Goal: Information Seeking & Learning: Learn about a topic

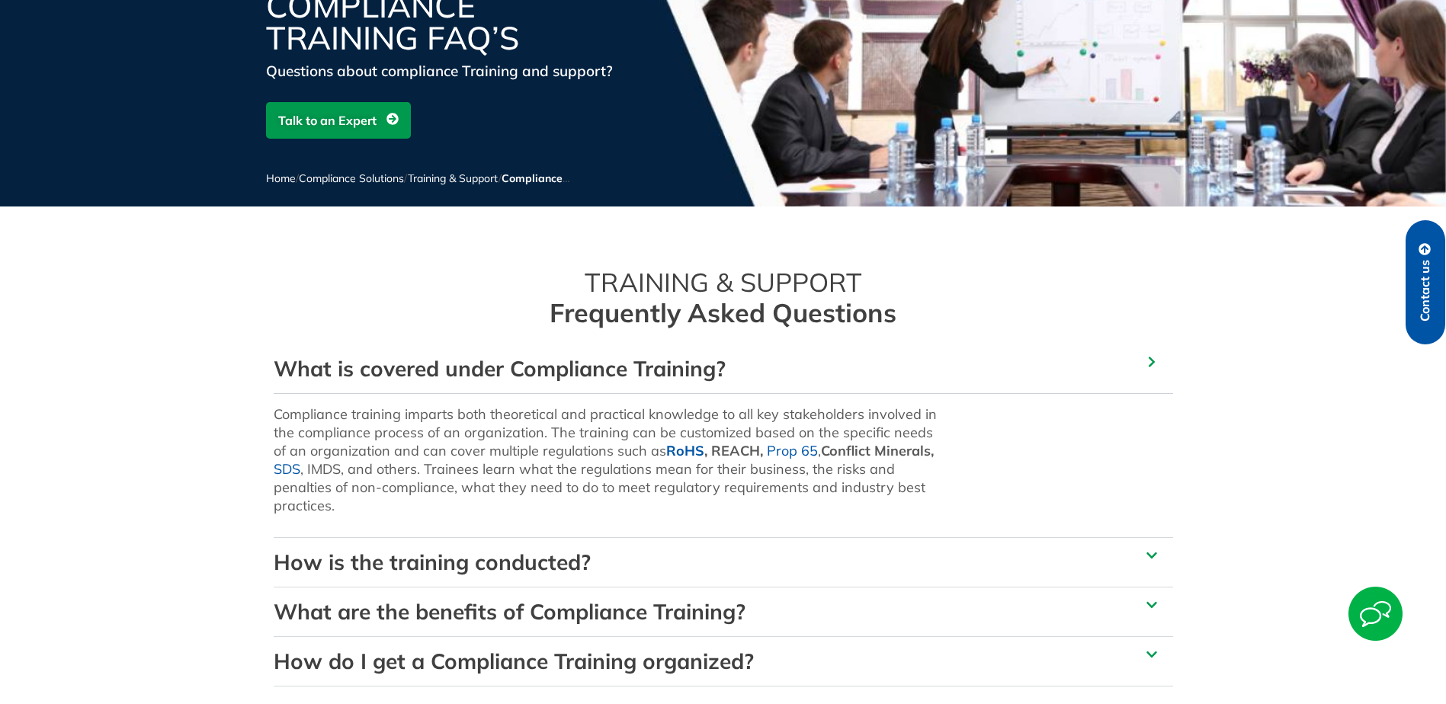
scroll to position [305, 0]
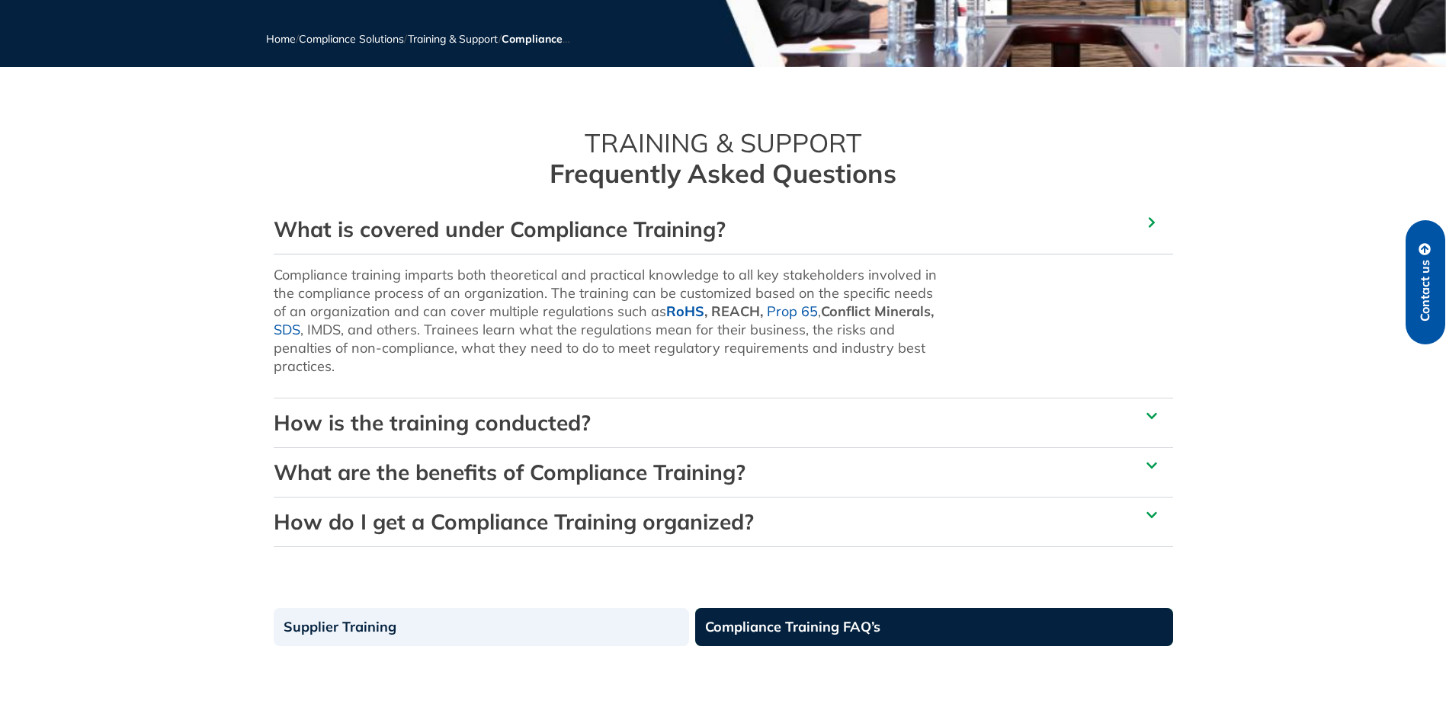
click at [333, 419] on link "How is the training conducted?" at bounding box center [432, 422] width 317 height 27
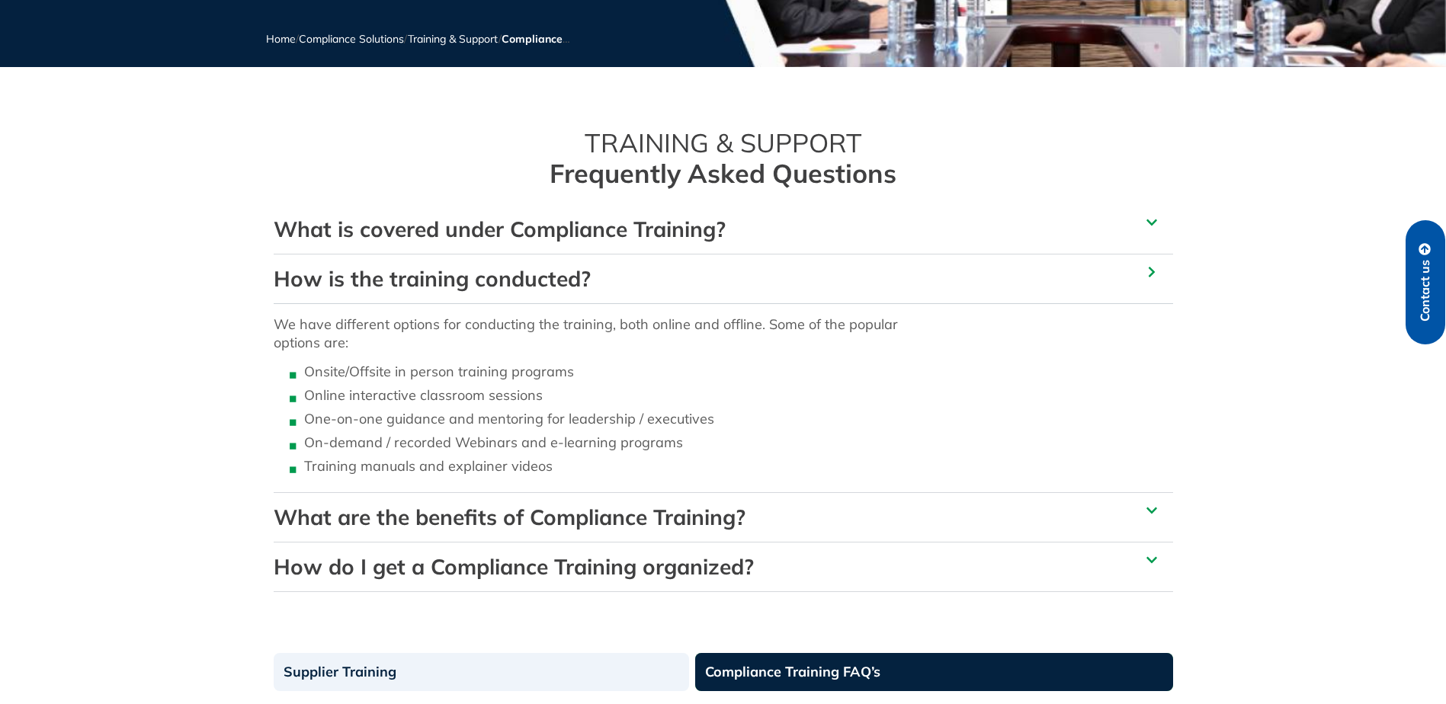
click at [328, 521] on link "What are the benefits of Compliance Training?" at bounding box center [510, 517] width 472 height 27
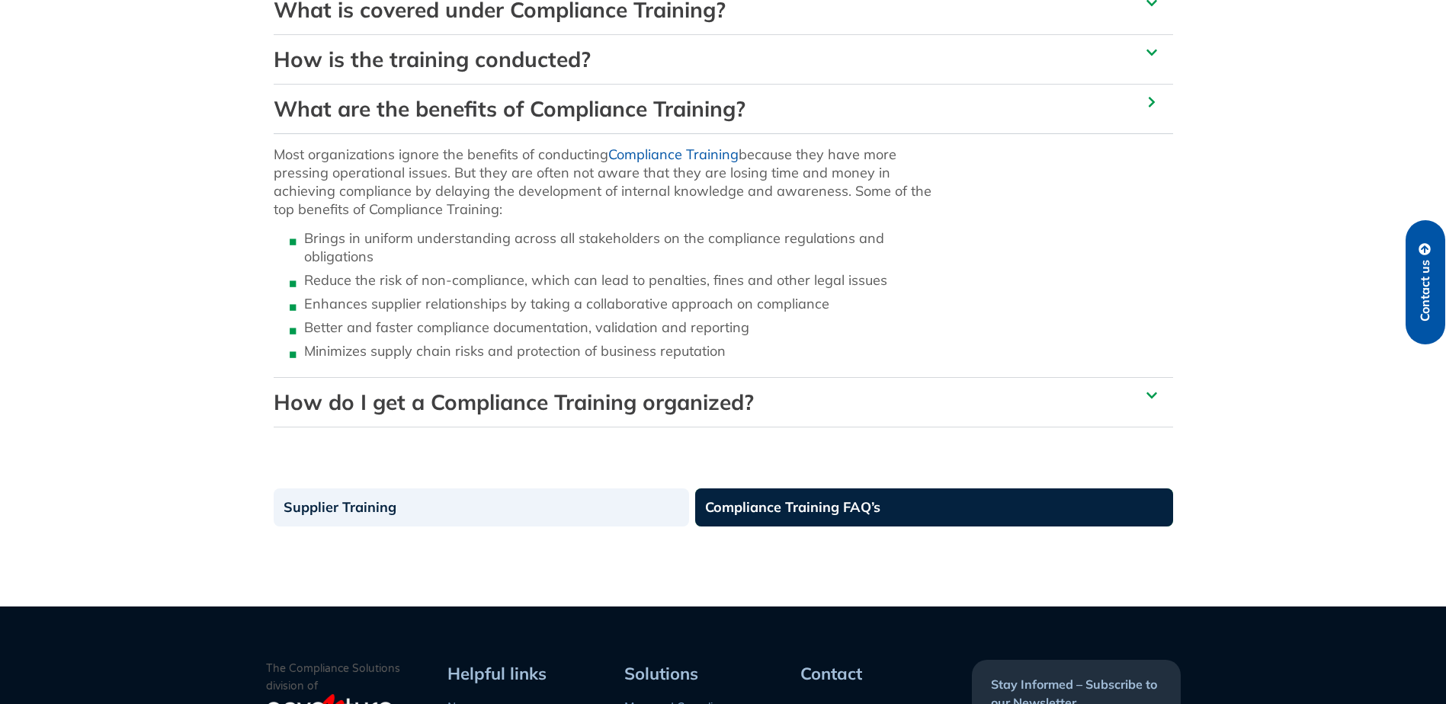
scroll to position [534, 0]
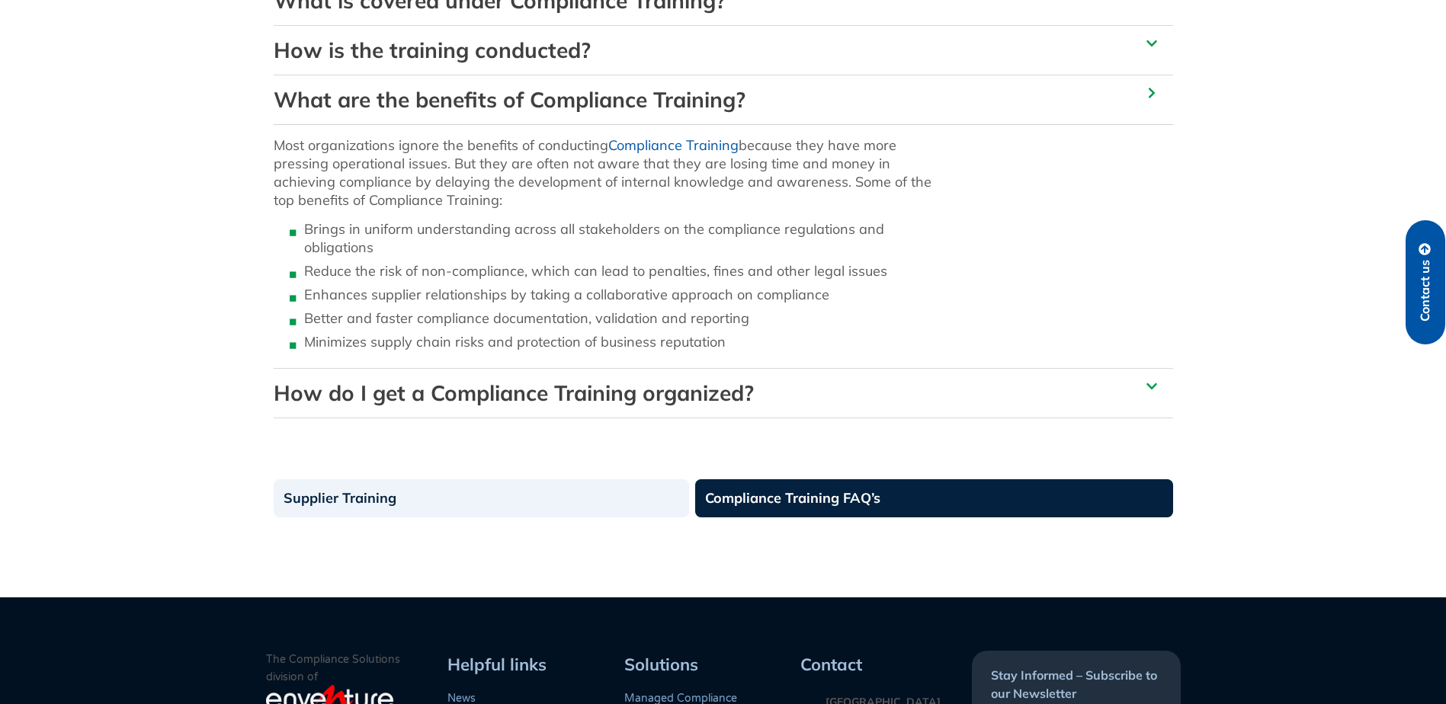
click at [351, 393] on link "How do I get a Compliance Training organized?" at bounding box center [514, 393] width 480 height 27
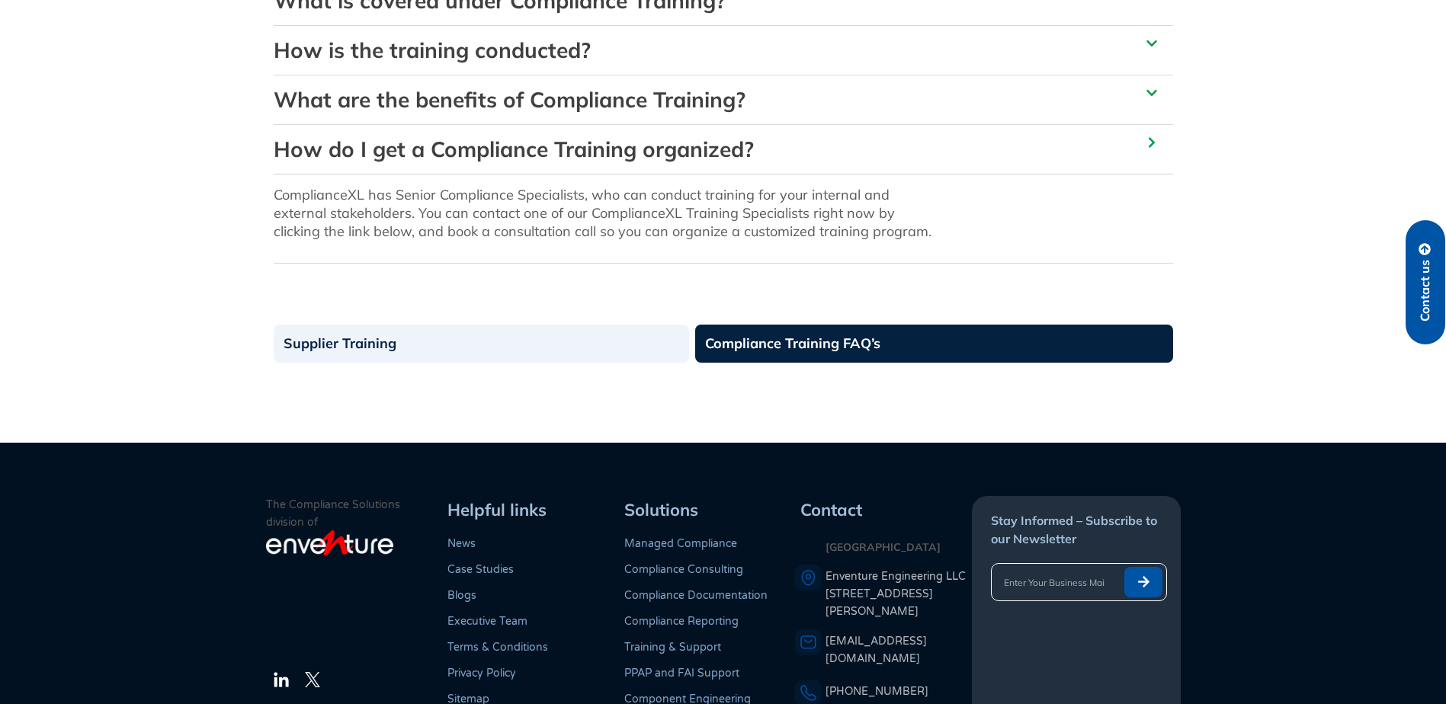
click at [754, 347] on link "Compliance Training FAQ’s" at bounding box center [934, 344] width 478 height 38
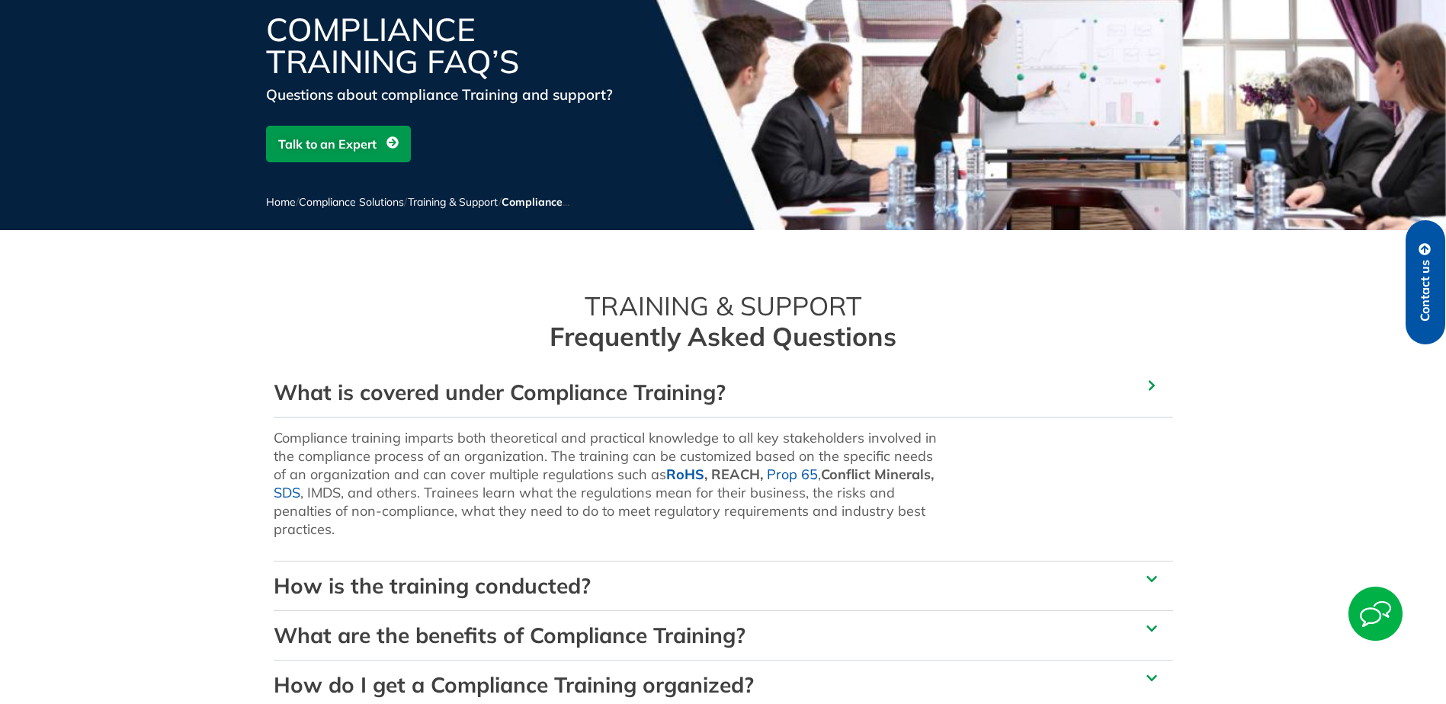
scroll to position [457, 0]
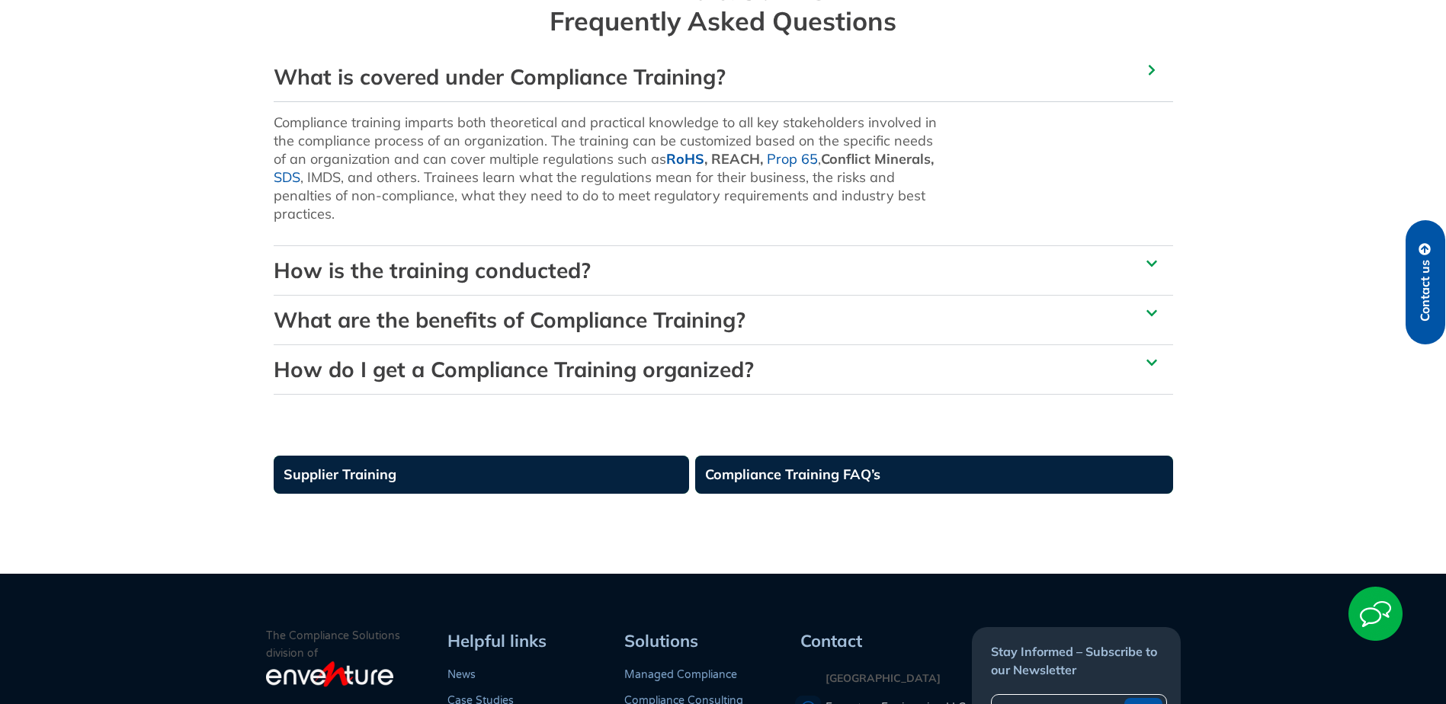
click at [382, 486] on link "Supplier Training" at bounding box center [481, 475] width 415 height 38
